Goal: Find contact information

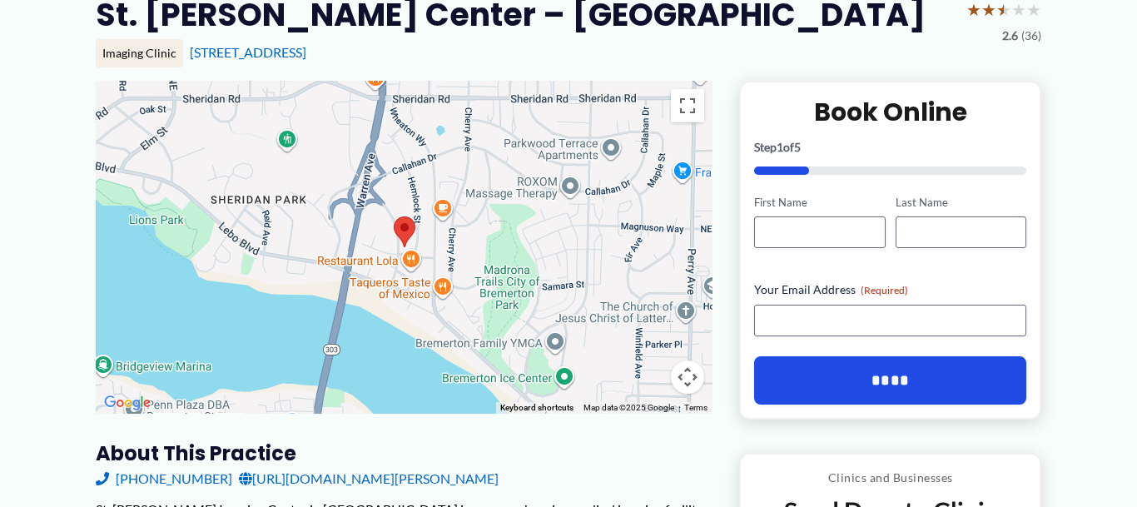
scroll to position [154, 0]
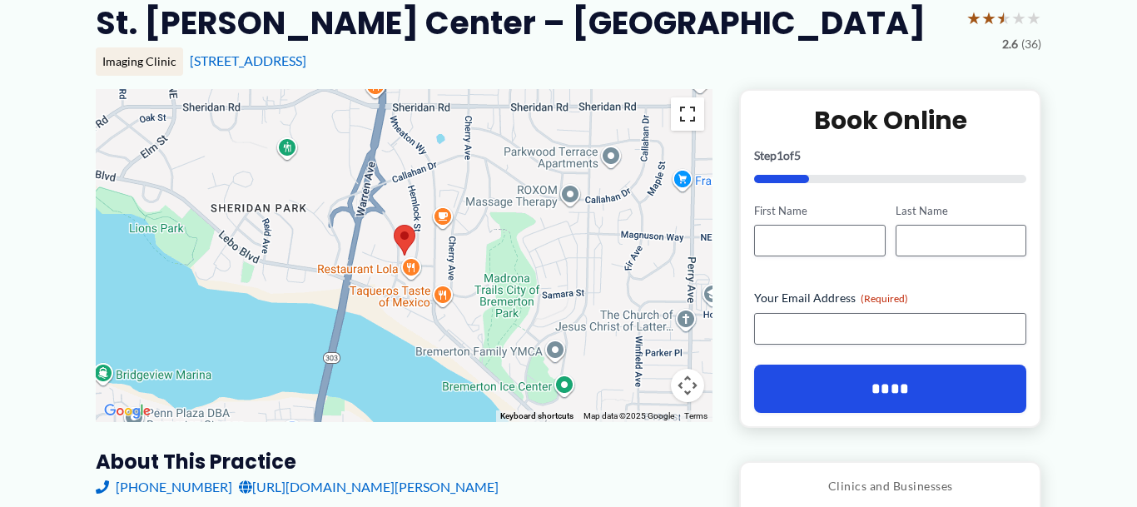
click at [688, 110] on button "Toggle fullscreen view" at bounding box center [687, 113] width 33 height 33
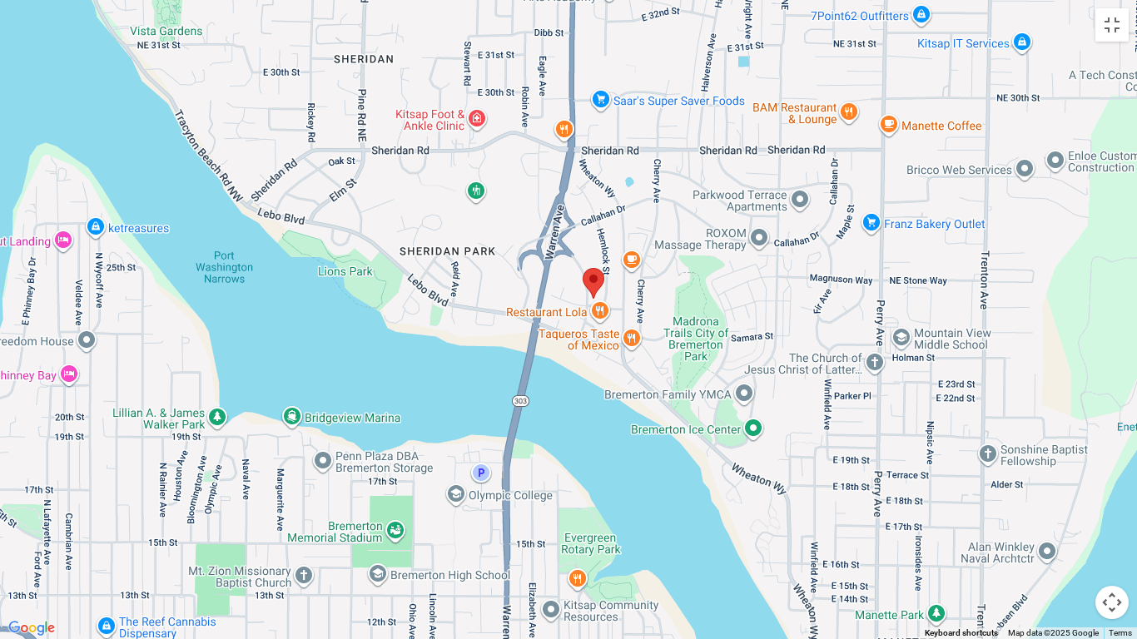
drag, startPoint x: 738, startPoint y: 393, endPoint x: 768, endPoint y: 373, distance: 36.0
click at [768, 373] on div at bounding box center [568, 319] width 1137 height 639
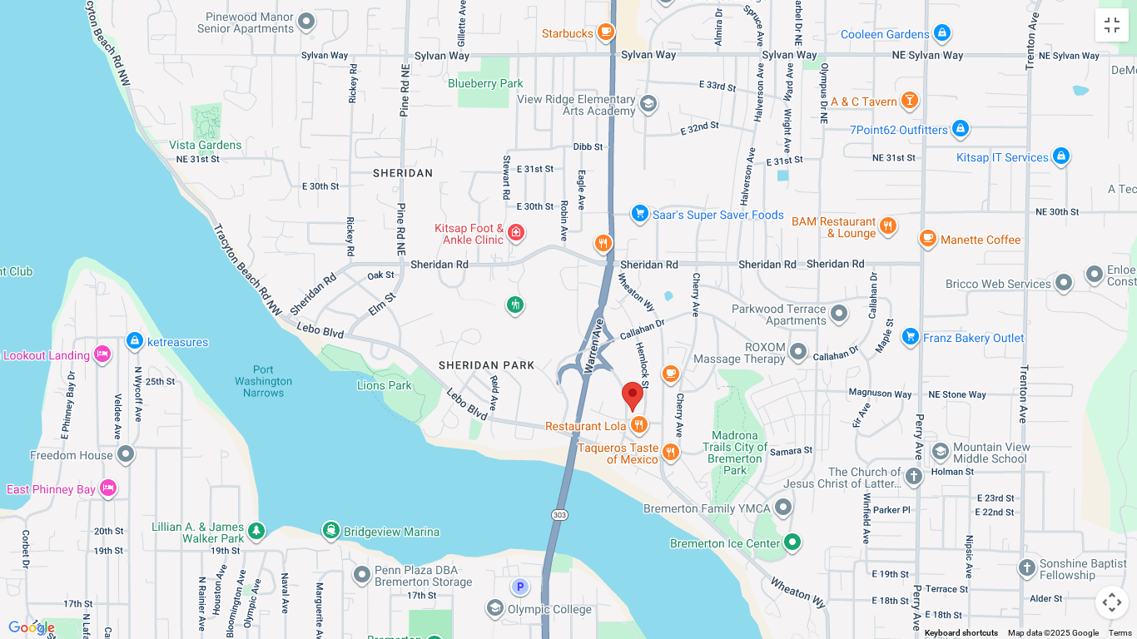
drag, startPoint x: 783, startPoint y: 365, endPoint x: 831, endPoint y: 477, distance: 121.2
click at [831, 477] on div at bounding box center [568, 319] width 1137 height 639
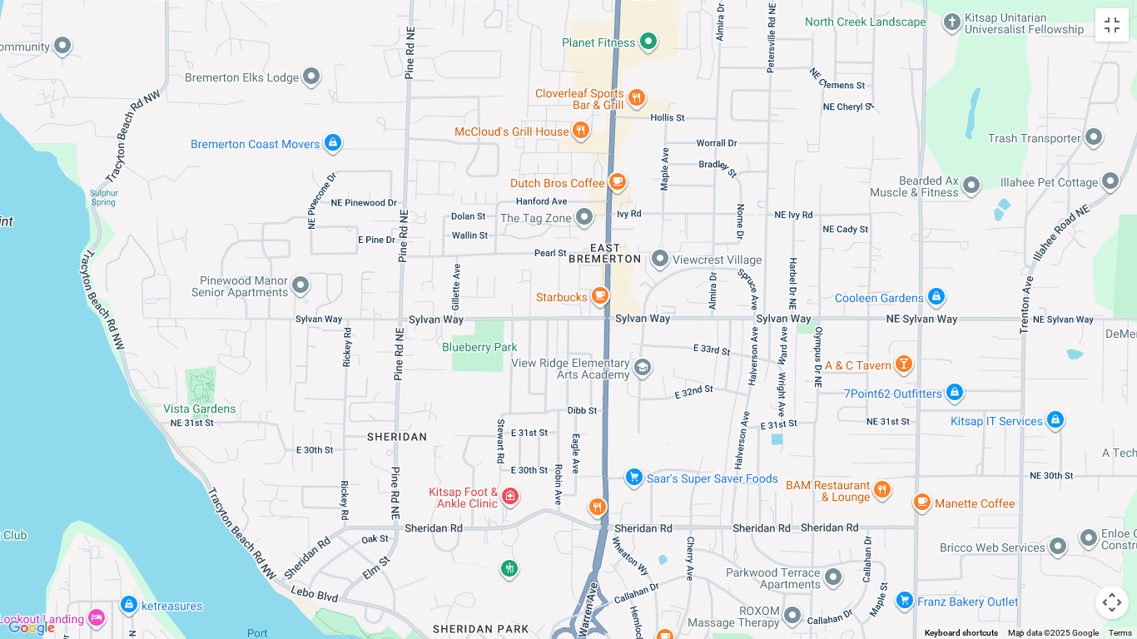
drag, startPoint x: 823, startPoint y: 218, endPoint x: 817, endPoint y: 495, distance: 277.3
click at [817, 495] on div at bounding box center [568, 319] width 1137 height 639
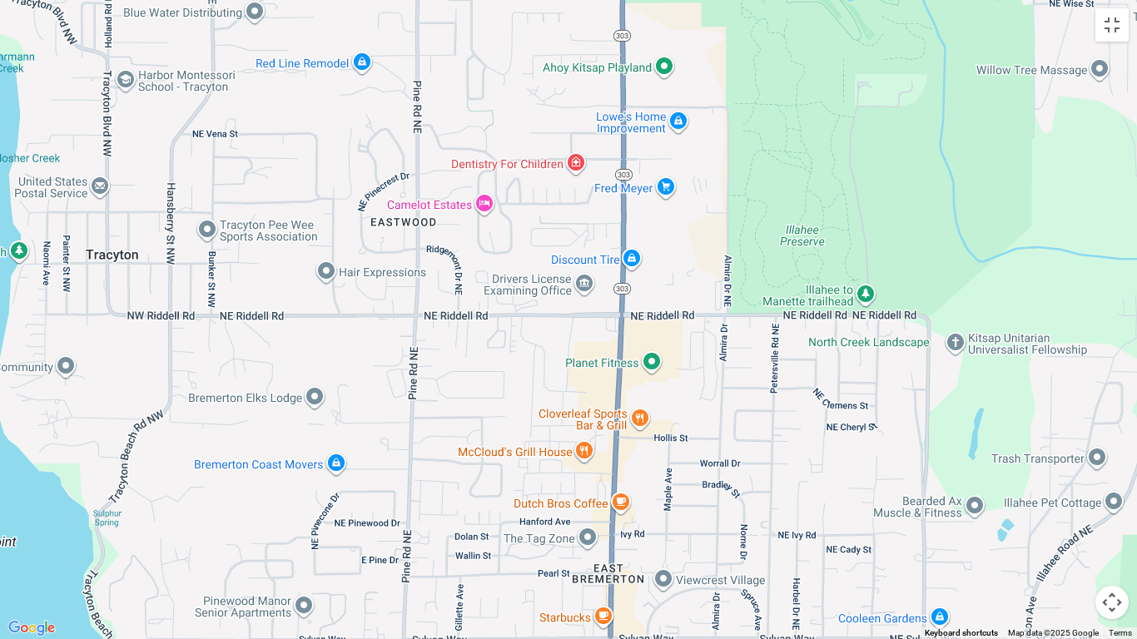
drag, startPoint x: 769, startPoint y: 225, endPoint x: 770, endPoint y: 552, distance: 327.2
click at [770, 506] on div at bounding box center [568, 319] width 1137 height 639
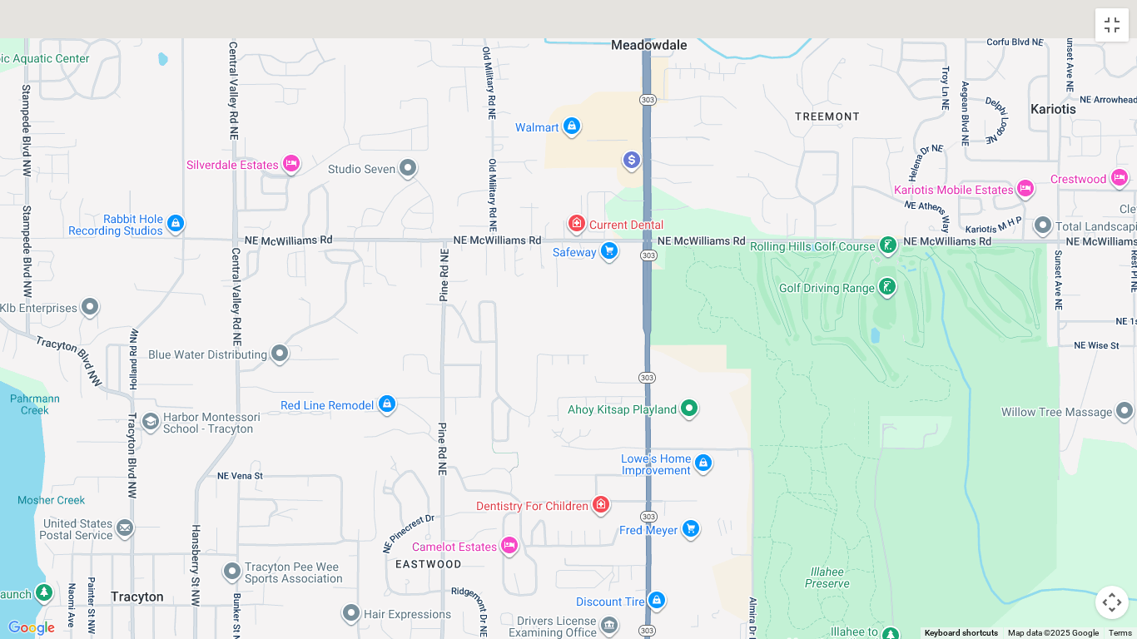
drag, startPoint x: 723, startPoint y: 253, endPoint x: 748, endPoint y: 598, distance: 345.6
click at [748, 506] on div at bounding box center [568, 319] width 1137 height 639
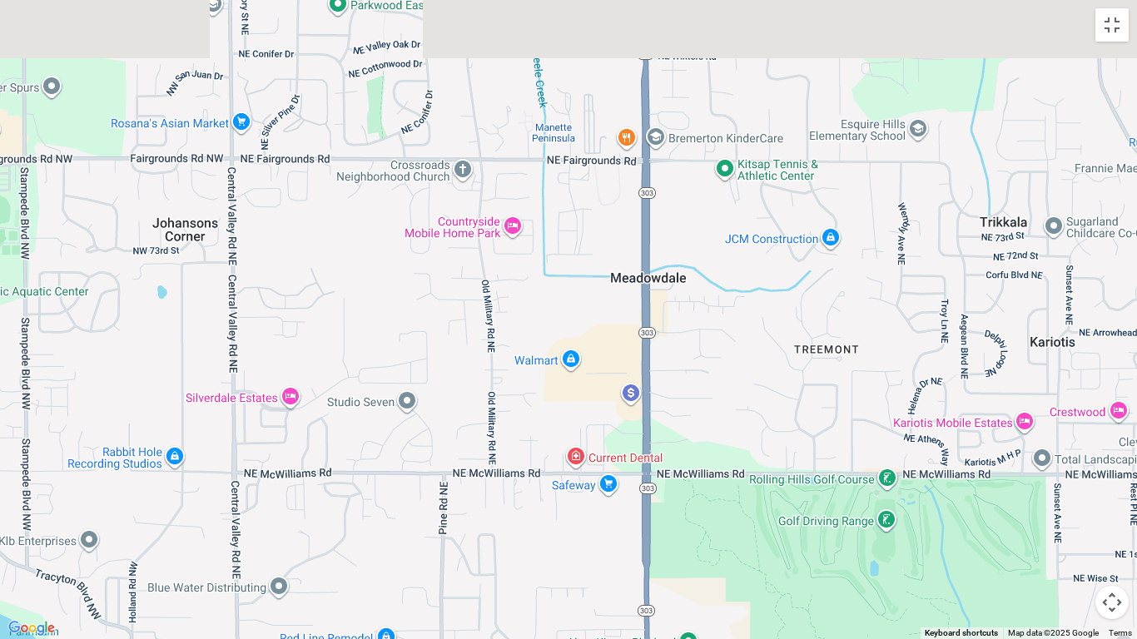
drag, startPoint x: 777, startPoint y: 404, endPoint x: 775, endPoint y: 639, distance: 234.8
click at [775, 506] on div at bounding box center [568, 319] width 1137 height 639
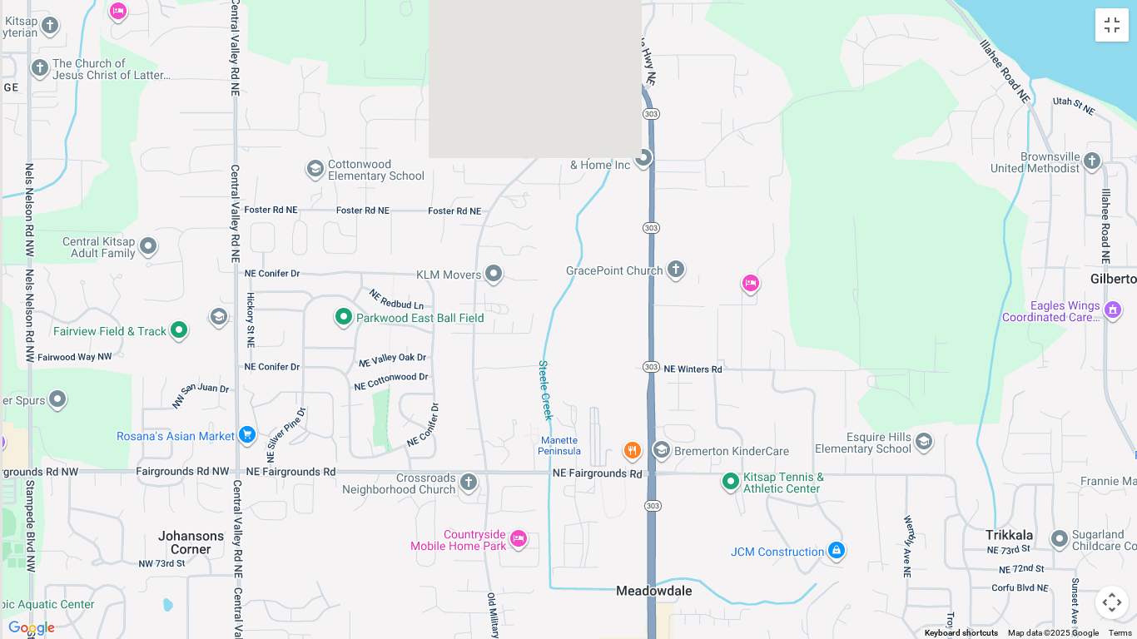
drag, startPoint x: 714, startPoint y: 254, endPoint x: 716, endPoint y: 577, distance: 323.0
click at [716, 506] on div at bounding box center [568, 319] width 1137 height 639
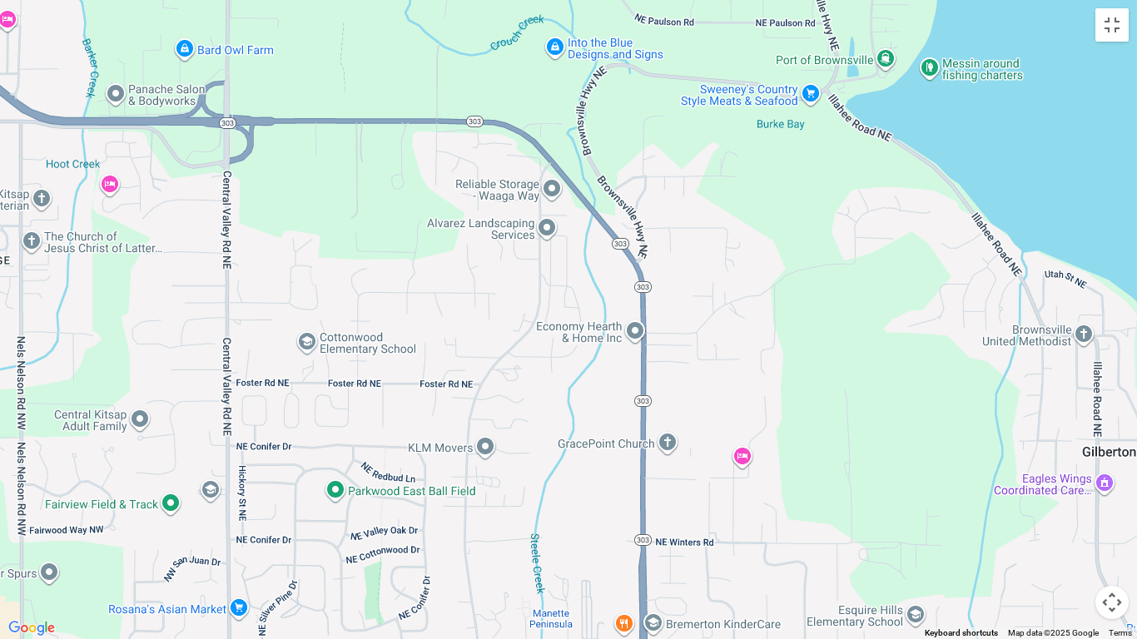
drag, startPoint x: 725, startPoint y: 276, endPoint x: 717, endPoint y: 450, distance: 175.0
click at [717, 450] on div at bounding box center [568, 319] width 1137 height 639
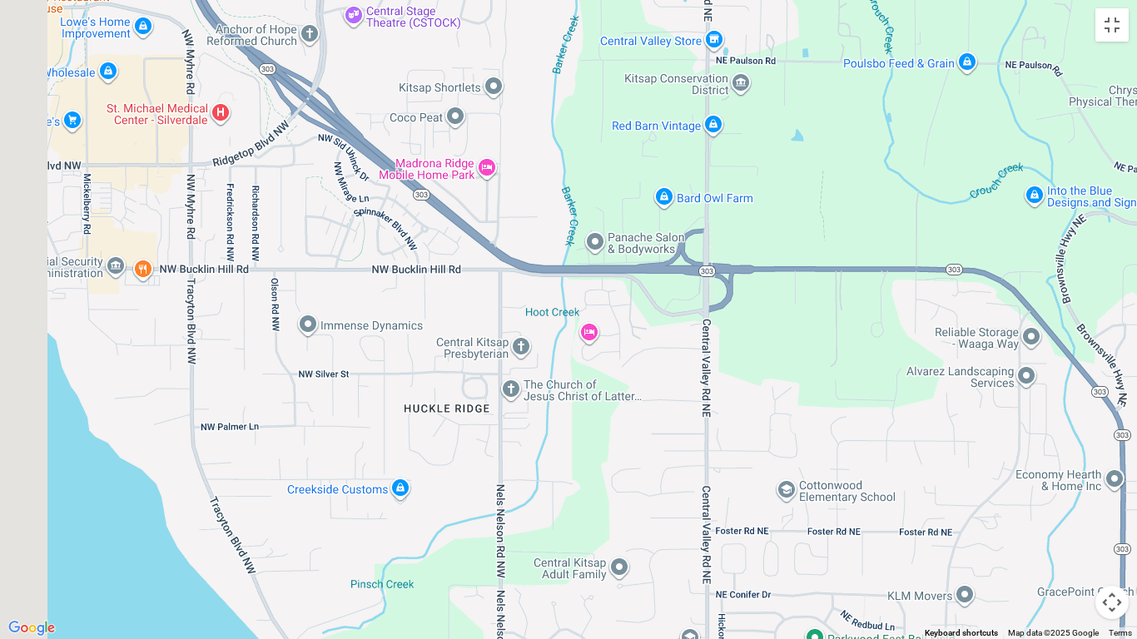
drag, startPoint x: 340, startPoint y: 367, endPoint x: 798, endPoint y: 524, distance: 483.9
click at [798, 506] on div at bounding box center [568, 319] width 1137 height 639
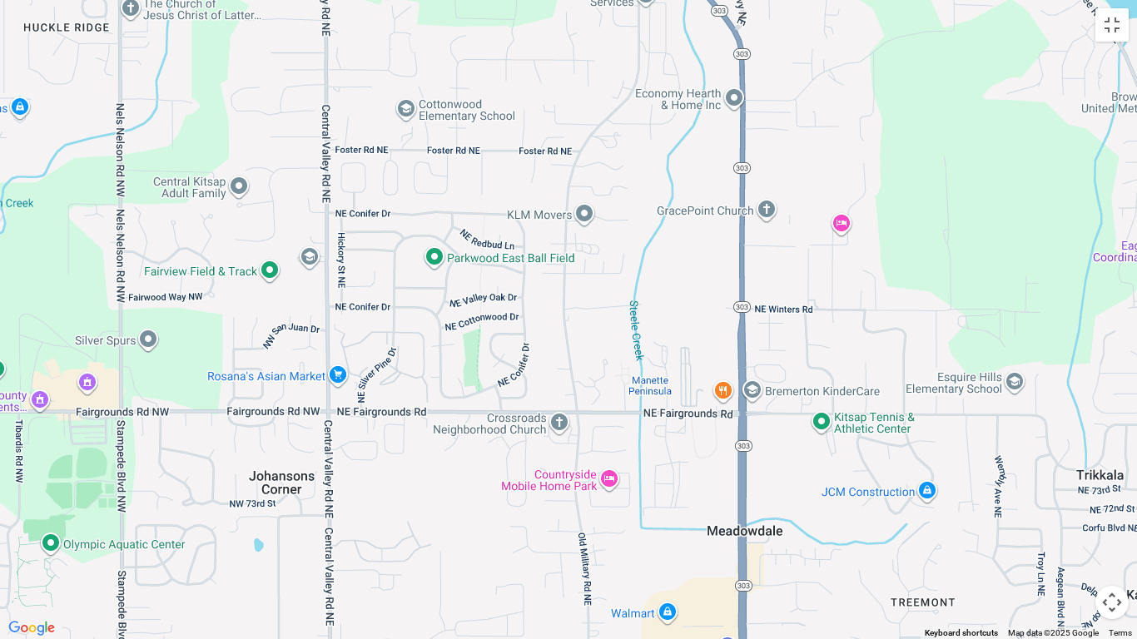
drag, startPoint x: 1044, startPoint y: 535, endPoint x: 664, endPoint y: 154, distance: 538.6
click at [664, 154] on div at bounding box center [568, 319] width 1137 height 639
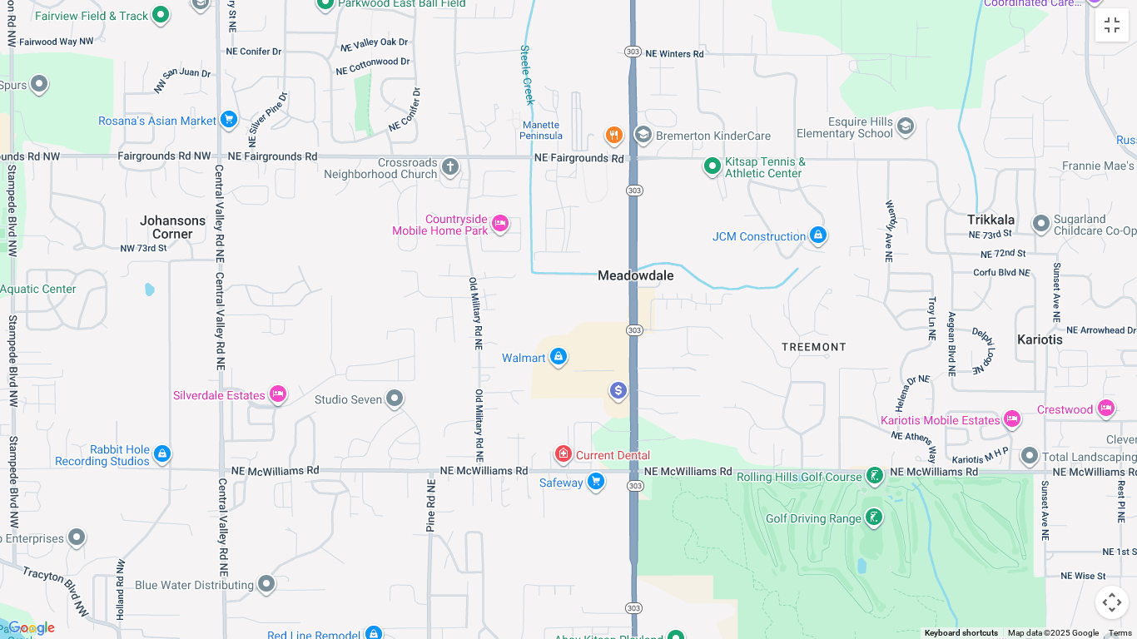
drag, startPoint x: 722, startPoint y: 389, endPoint x: 613, endPoint y: 127, distance: 283.2
click at [613, 127] on div at bounding box center [568, 319] width 1137 height 639
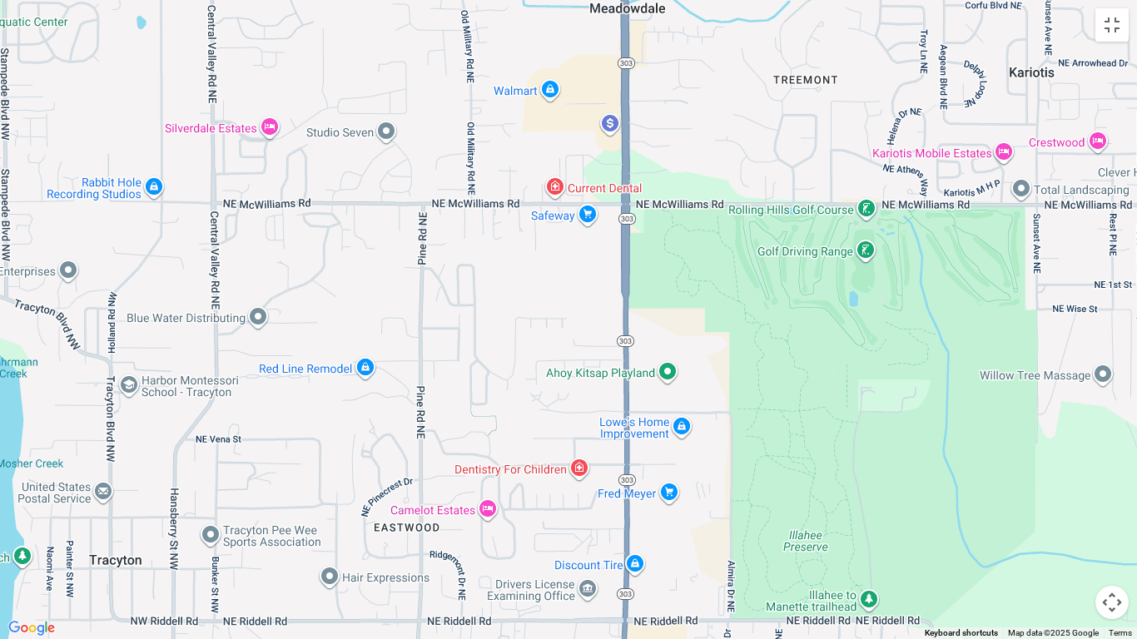
drag, startPoint x: 651, startPoint y: 360, endPoint x: 647, endPoint y: 62, distance: 297.2
click at [647, 62] on div at bounding box center [568, 319] width 1137 height 639
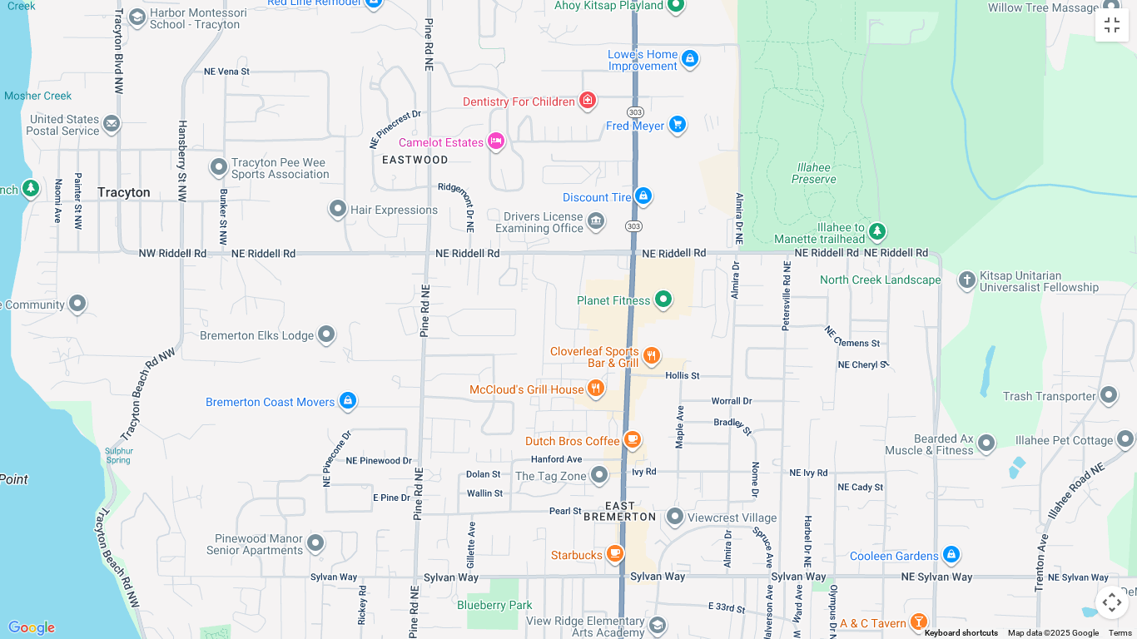
drag, startPoint x: 636, startPoint y: 394, endPoint x: 644, endPoint y: 96, distance: 298.1
click at [644, 96] on div at bounding box center [568, 319] width 1137 height 639
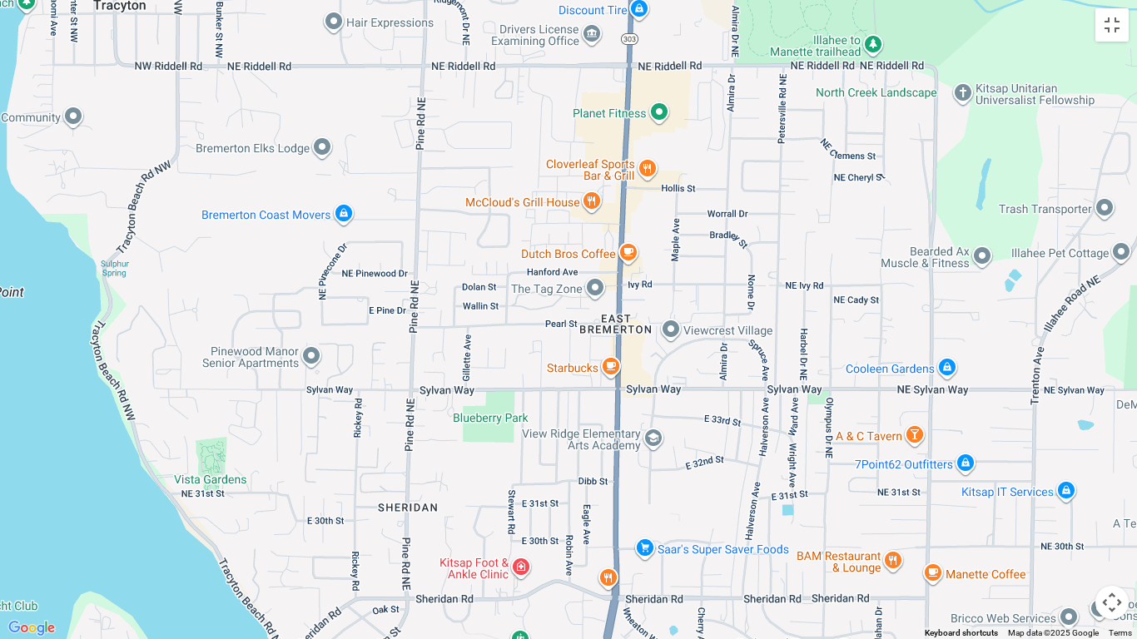
drag, startPoint x: 629, startPoint y: 376, endPoint x: 625, endPoint y: 181, distance: 195.7
click at [625, 181] on div at bounding box center [568, 319] width 1137 height 639
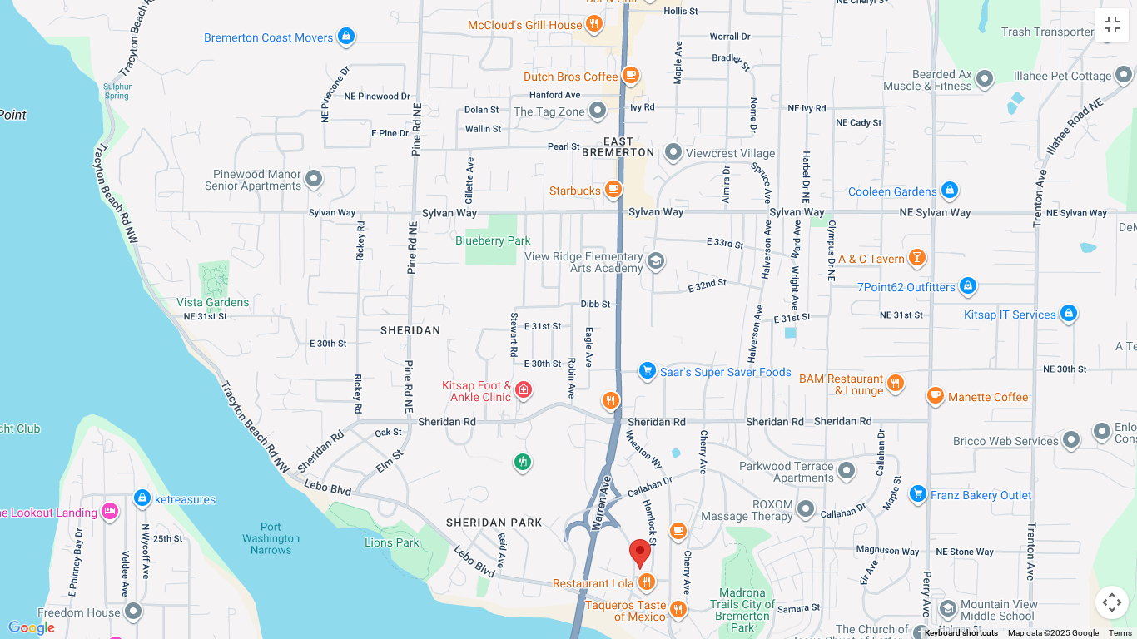
drag, startPoint x: 619, startPoint y: 385, endPoint x: 625, endPoint y: 194, distance: 191.6
click at [625, 194] on div at bounding box center [568, 319] width 1137 height 639
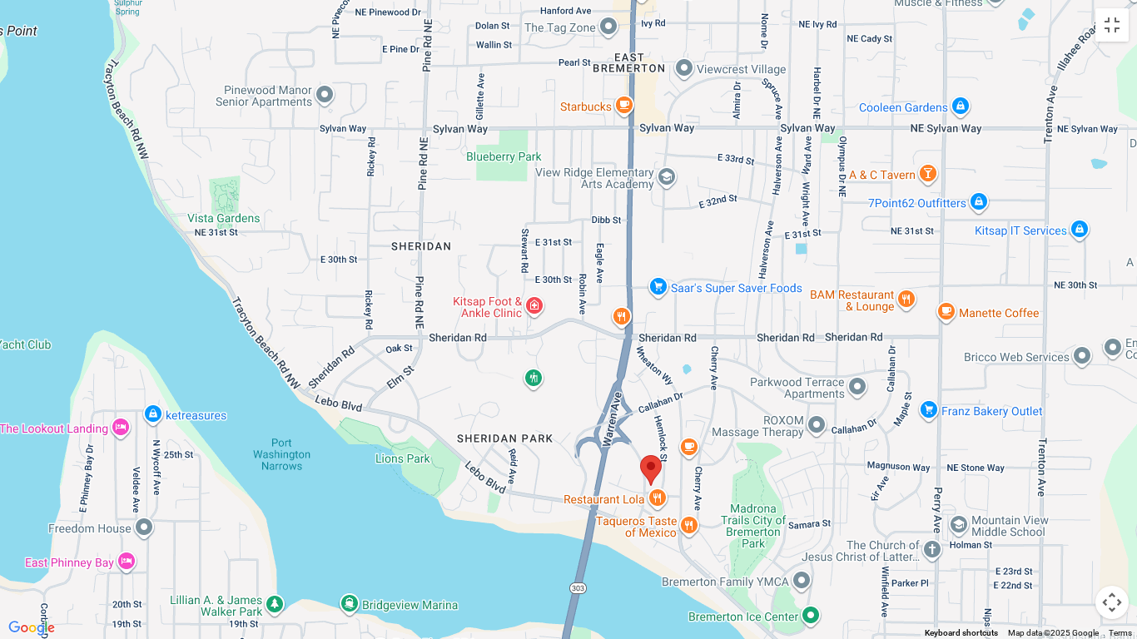
drag, startPoint x: 623, startPoint y: 365, endPoint x: 638, endPoint y: 145, distance: 221.1
click at [638, 145] on div at bounding box center [568, 319] width 1137 height 639
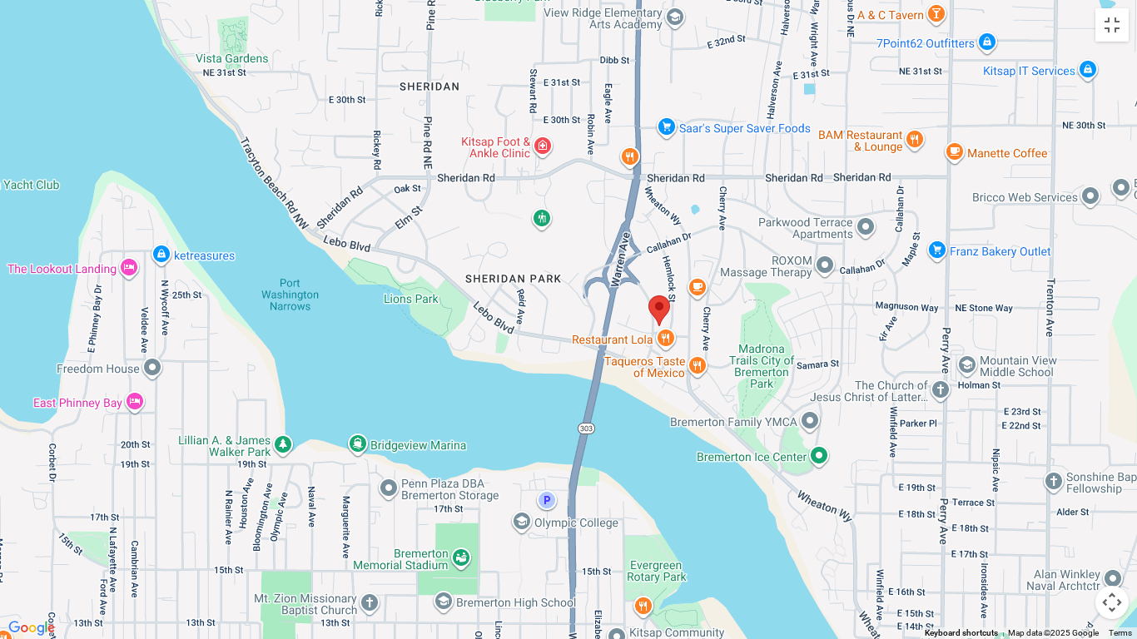
click at [660, 303] on img at bounding box center [659, 311] width 35 height 44
click at [1103, 22] on button "Toggle fullscreen view" at bounding box center [1112, 24] width 33 height 33
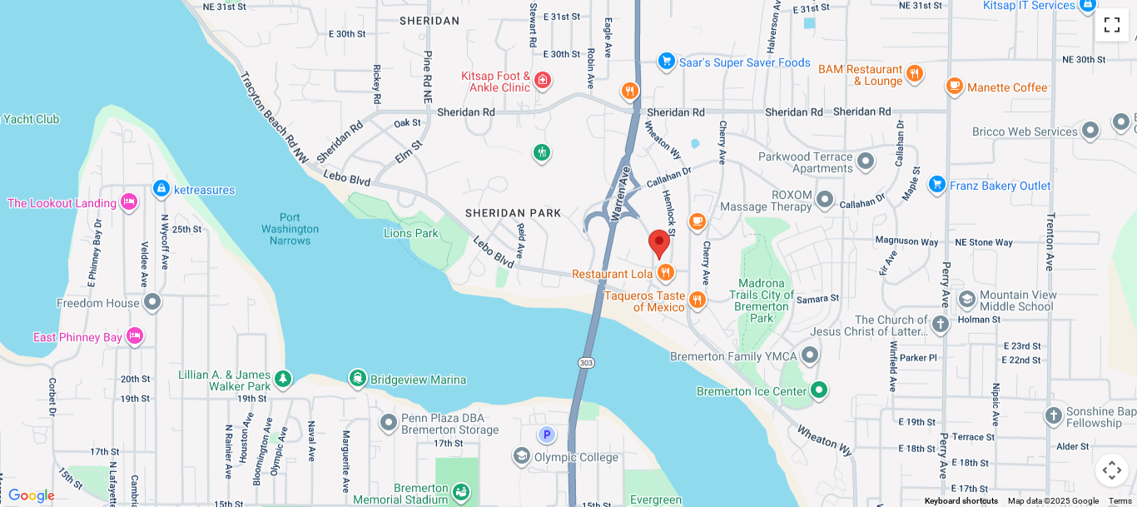
scroll to position [0, 0]
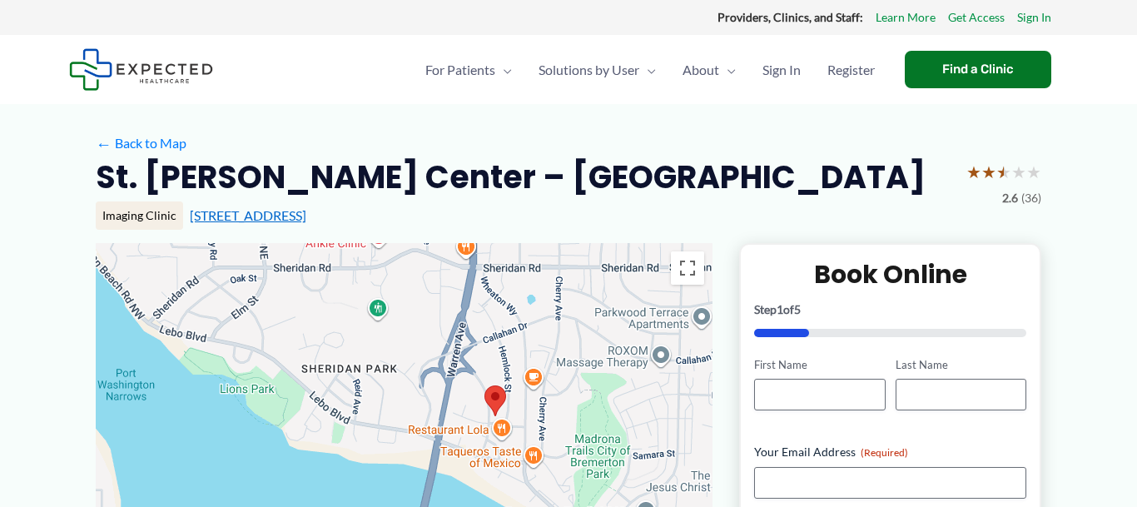
click at [230, 216] on link "[STREET_ADDRESS]" at bounding box center [248, 215] width 117 height 16
